Goal: Task Accomplishment & Management: Use online tool/utility

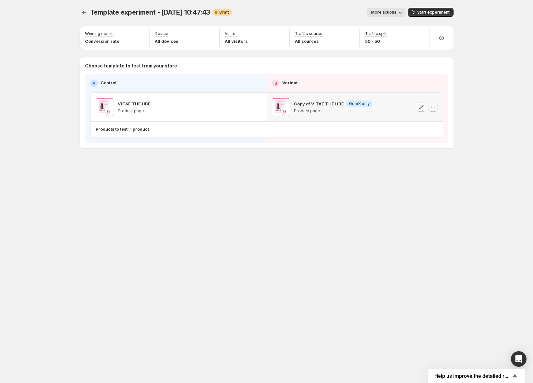
click at [432, 108] on icon "button" at bounding box center [433, 107] width 6 height 6
click at [429, 11] on span "Start experiment" at bounding box center [434, 12] width 32 height 5
click at [144, 187] on div "Template experiment - [DATE] 10:47:43. This page is ready Template experiment -…" at bounding box center [267, 191] width 390 height 383
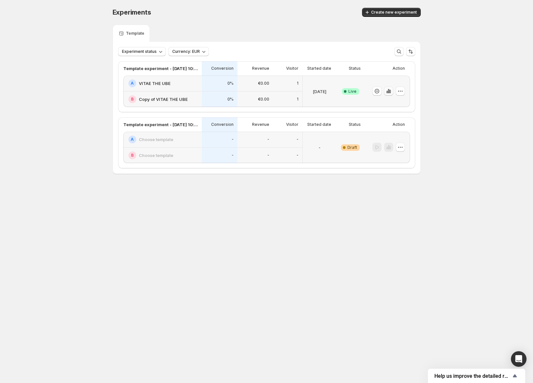
click at [388, 90] on icon "button" at bounding box center [388, 91] width 1 height 4
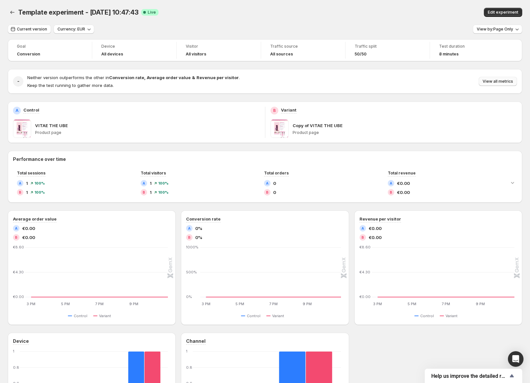
click at [507, 83] on span "View all metrics" at bounding box center [497, 81] width 31 height 5
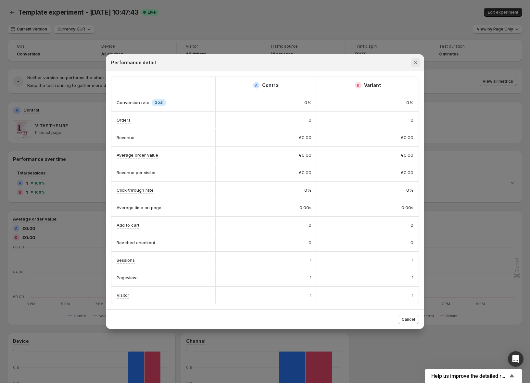
click at [416, 62] on icon "Close" at bounding box center [415, 62] width 3 height 3
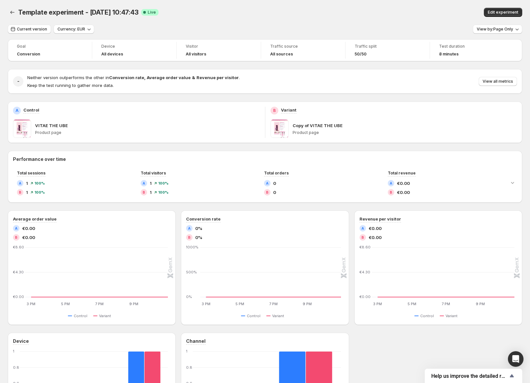
click at [313, 29] on div "Current version Currency: EUR View by: Page Only" at bounding box center [265, 29] width 514 height 9
click at [16, 13] on button "Back" at bounding box center [12, 12] width 9 height 9
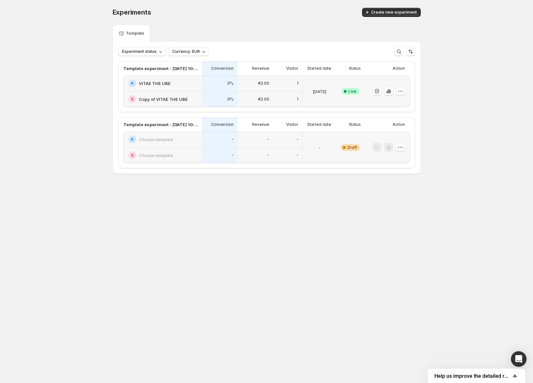
drag, startPoint x: 68, startPoint y: 46, endPoint x: 21, endPoint y: 25, distance: 51.0
click at [68, 46] on div "Experiments. This page is ready Experiments Create new experiment Template Expe…" at bounding box center [266, 104] width 533 height 209
